Goal: Find specific page/section: Find specific page/section

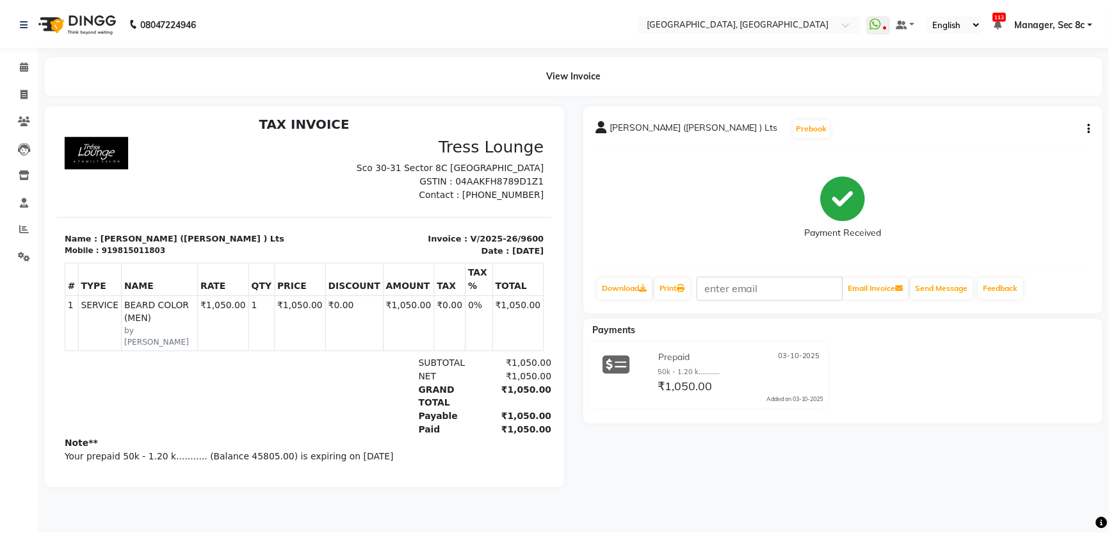
scroll to position [10, 0]
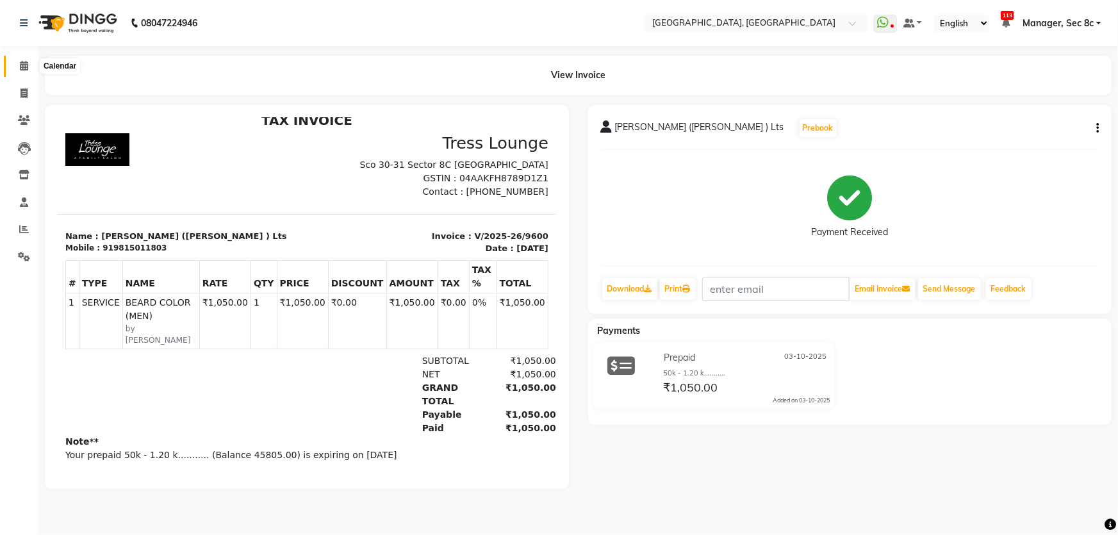
click at [26, 66] on icon at bounding box center [24, 66] width 8 height 10
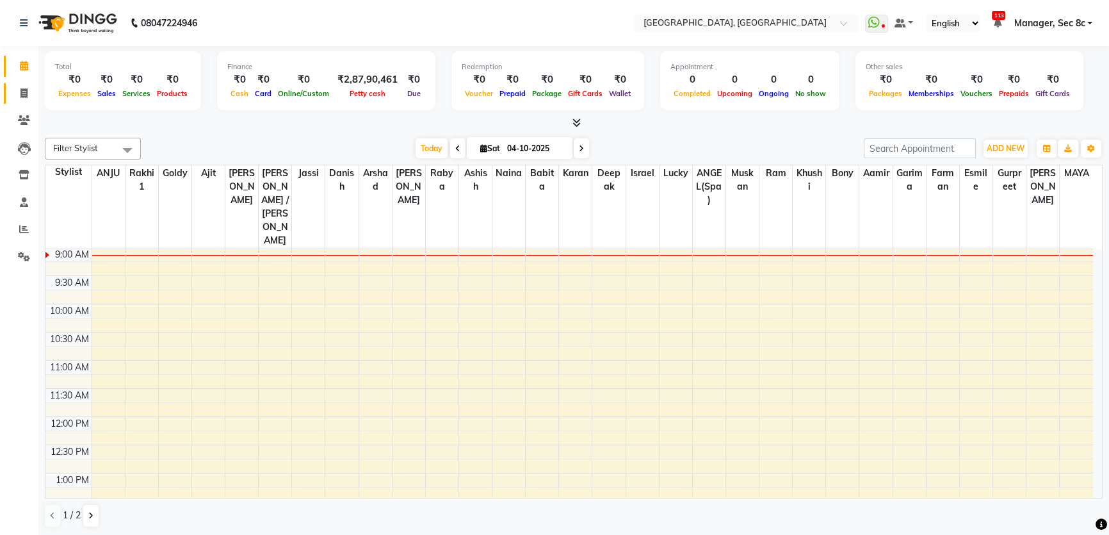
scroll to position [116, 0]
click at [464, 10] on nav "08047224946 Select Location × [GEOGRAPHIC_DATA], [GEOGRAPHIC_DATA] WhatsApp Sta…" at bounding box center [554, 23] width 1109 height 46
